Goal: Book appointment/travel/reservation

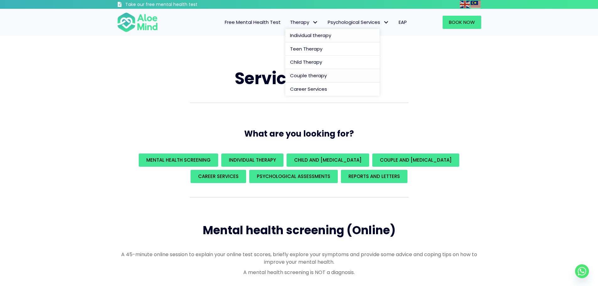
click at [314, 34] on span "Individual therapy" at bounding box center [310, 35] width 41 height 7
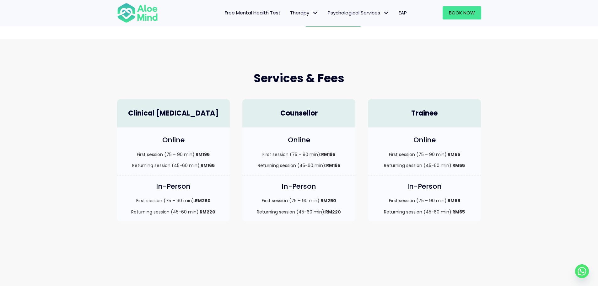
click at [181, 135] on h4 "Online" at bounding box center [173, 140] width 101 height 10
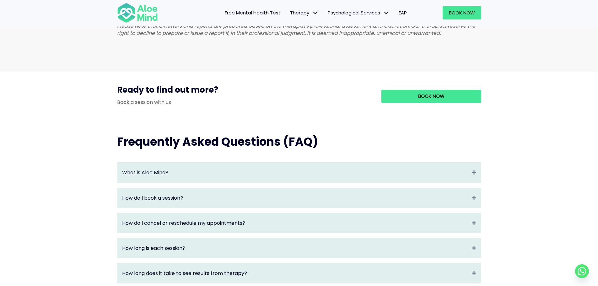
scroll to position [565, 0]
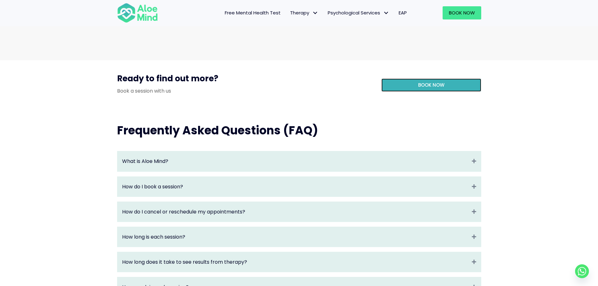
click at [413, 91] on link "Book Now" at bounding box center [432, 85] width 100 height 13
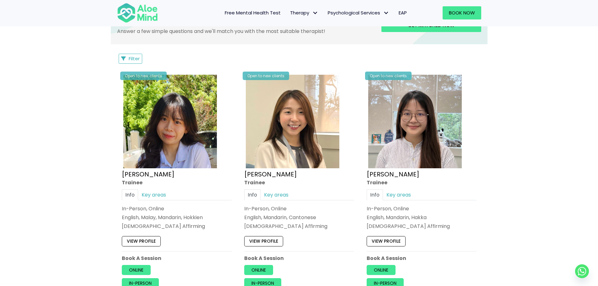
scroll to position [314, 0]
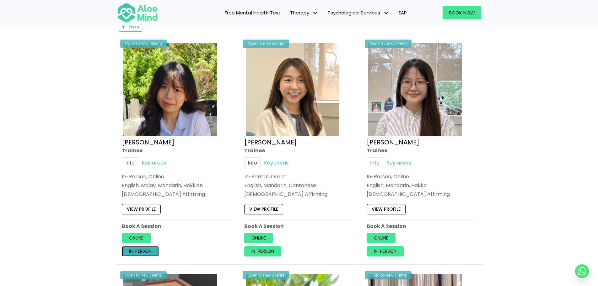
click at [142, 251] on link "In-person" at bounding box center [140, 251] width 37 height 10
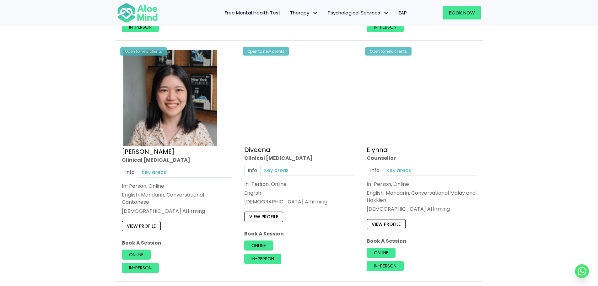
scroll to position [785, 0]
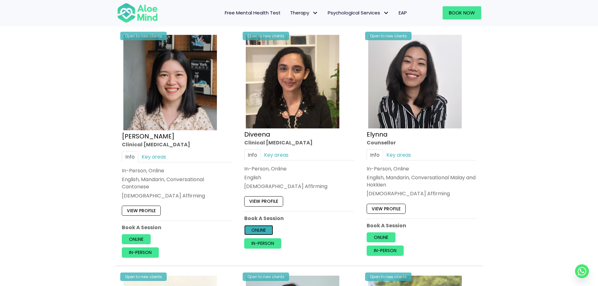
click at [259, 231] on link "Online" at bounding box center [258, 230] width 29 height 10
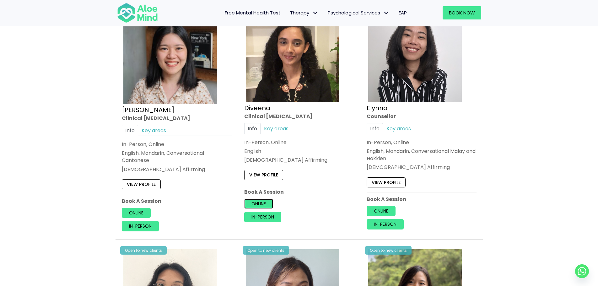
scroll to position [817, 0]
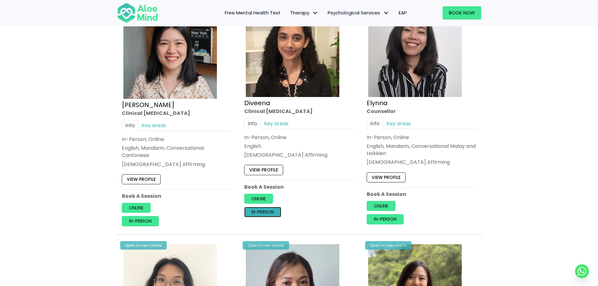
click at [275, 212] on link "In-person" at bounding box center [262, 212] width 37 height 10
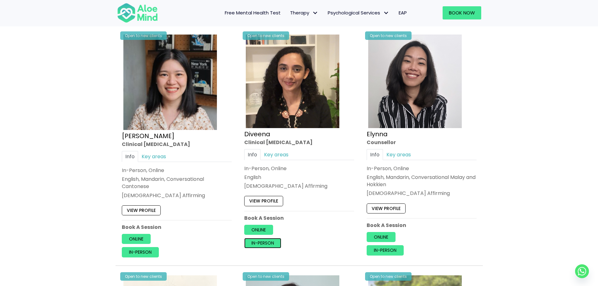
scroll to position [785, 0]
click at [386, 251] on link "In-person" at bounding box center [385, 251] width 37 height 10
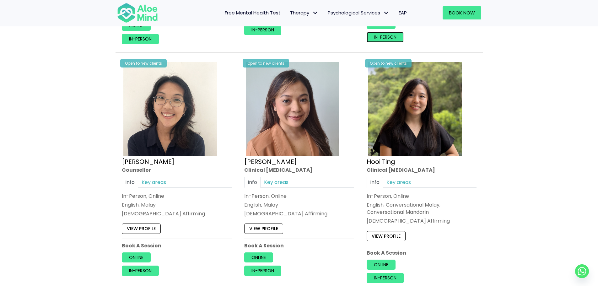
scroll to position [1037, 0]
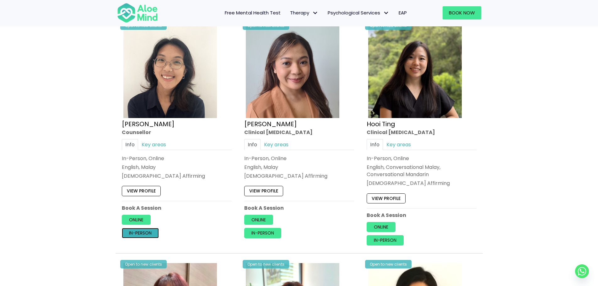
click at [136, 229] on link "In-person" at bounding box center [140, 233] width 37 height 10
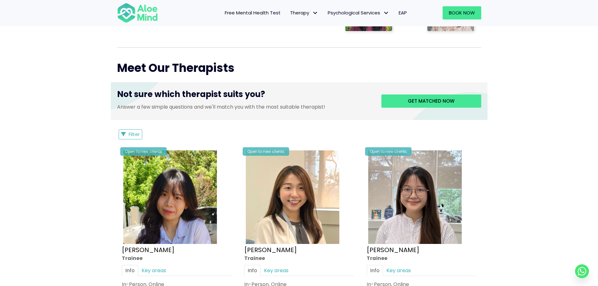
scroll to position [220, 0]
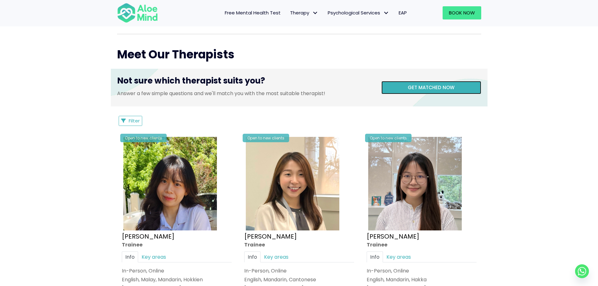
click at [413, 92] on link "Get matched now" at bounding box center [432, 87] width 100 height 13
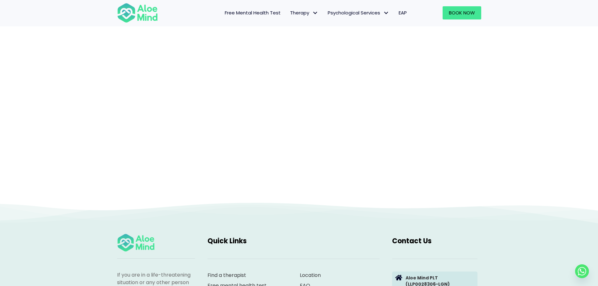
scroll to position [65, 0]
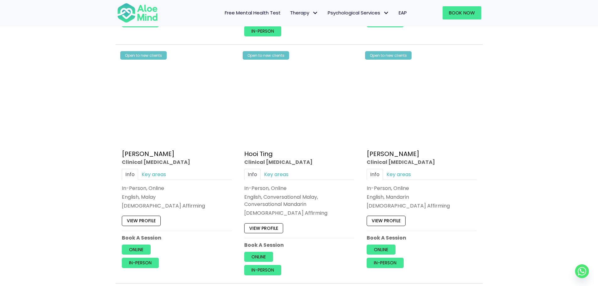
scroll to position [565, 0]
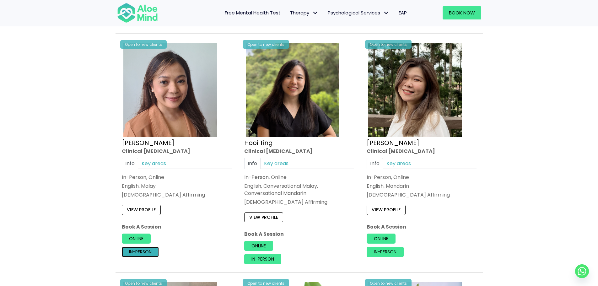
click at [139, 249] on link "In-person" at bounding box center [140, 252] width 37 height 10
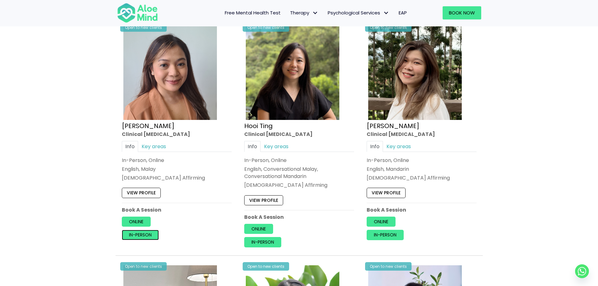
scroll to position [597, 0]
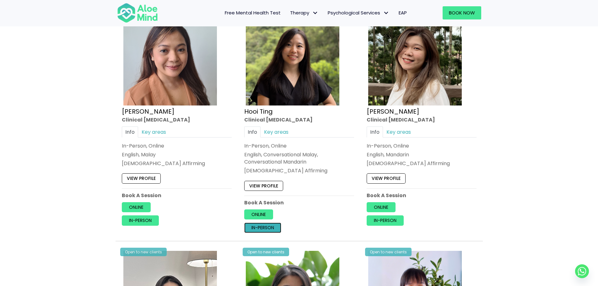
click at [269, 229] on link "In-person" at bounding box center [262, 228] width 37 height 10
click at [386, 217] on link "In-person" at bounding box center [385, 220] width 37 height 10
click at [374, 109] on link "Kelly" at bounding box center [393, 111] width 53 height 9
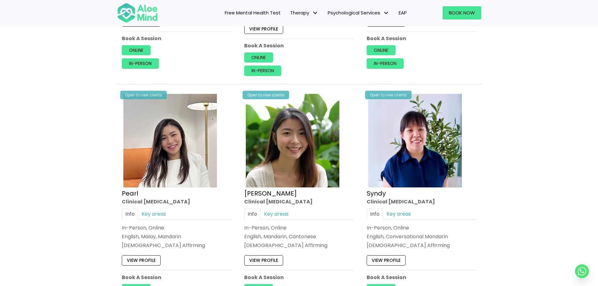
scroll to position [817, 0]
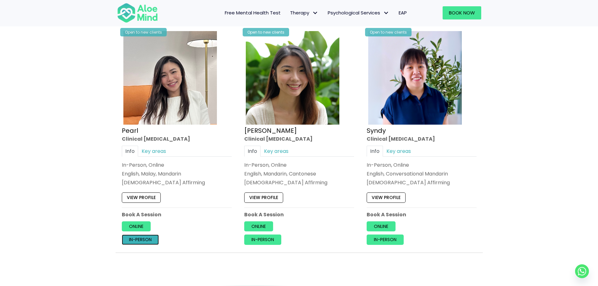
click at [146, 238] on link "In-person" at bounding box center [140, 240] width 37 height 10
click at [269, 238] on link "In-person" at bounding box center [262, 240] width 37 height 10
click at [260, 131] on link "Peggy" at bounding box center [270, 130] width 53 height 9
click at [386, 237] on link "In-person" at bounding box center [385, 240] width 37 height 10
click at [380, 133] on link "Syndy" at bounding box center [376, 130] width 19 height 9
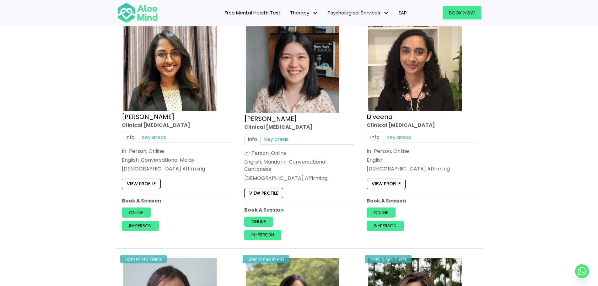
scroll to position [341, 0]
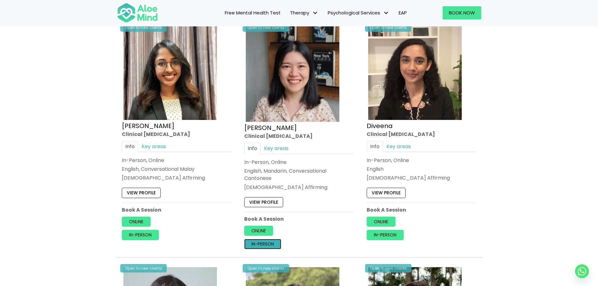
click at [268, 243] on link "In-person" at bounding box center [262, 244] width 37 height 10
click at [268, 131] on link "Chen Wen" at bounding box center [270, 127] width 53 height 9
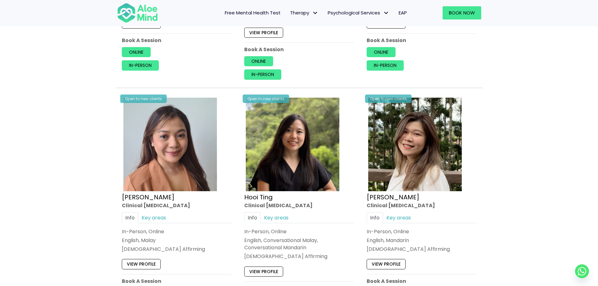
scroll to position [503, 0]
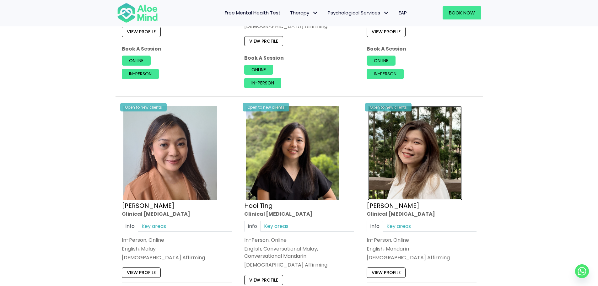
click at [400, 172] on img at bounding box center [415, 153] width 94 height 94
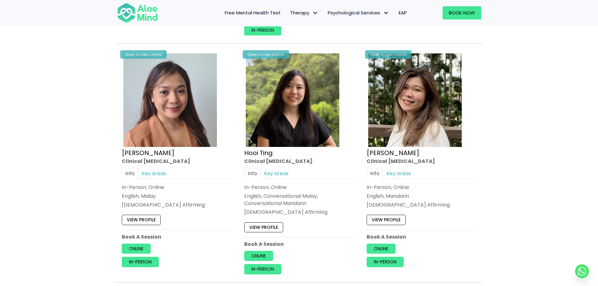
scroll to position [754, 0]
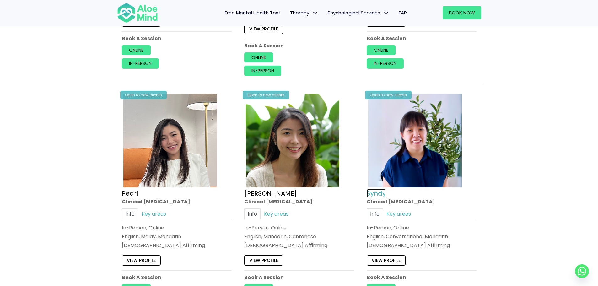
click at [379, 195] on link "Syndy" at bounding box center [376, 193] width 19 height 9
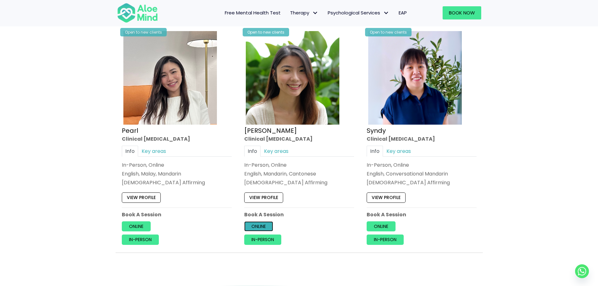
click at [263, 225] on link "Online" at bounding box center [258, 226] width 29 height 10
click at [275, 243] on link "In-person" at bounding box center [262, 240] width 37 height 10
click at [155, 237] on link "In-person" at bounding box center [140, 240] width 37 height 10
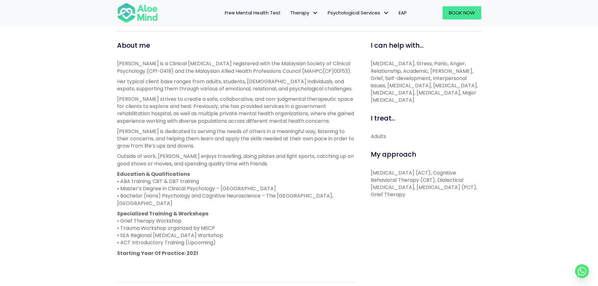
scroll to position [220, 0]
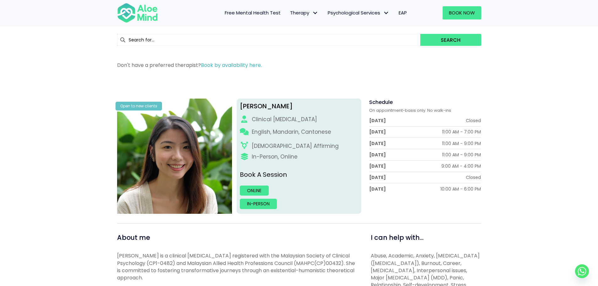
scroll to position [31, 0]
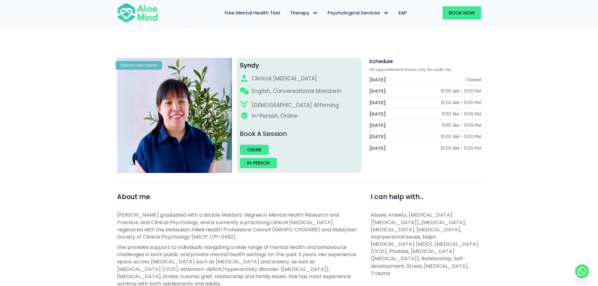
scroll to position [63, 0]
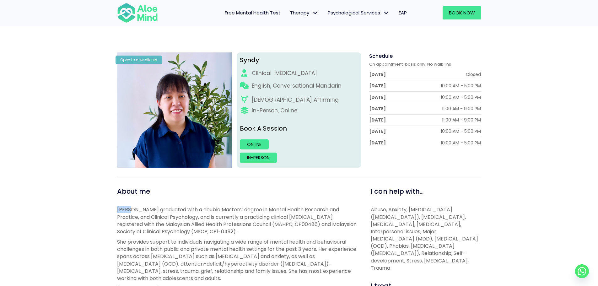
drag, startPoint x: 118, startPoint y: 209, endPoint x: 131, endPoint y: 210, distance: 13.3
click at [131, 210] on p "[PERSON_NAME] graduated with a double Masters’ degree in Mental Health Research…" at bounding box center [237, 220] width 240 height 29
copy p "Syndy"
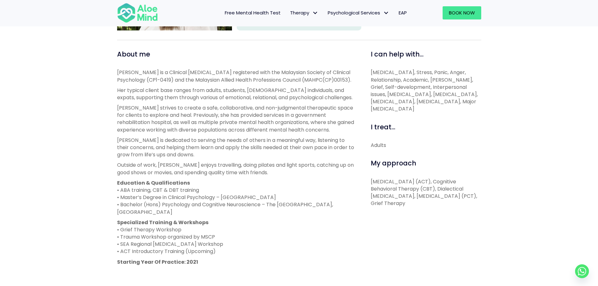
scroll to position [220, 0]
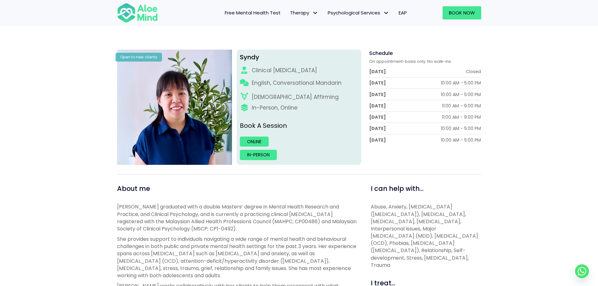
scroll to position [65, 0]
